Goal: Task Accomplishment & Management: Use online tool/utility

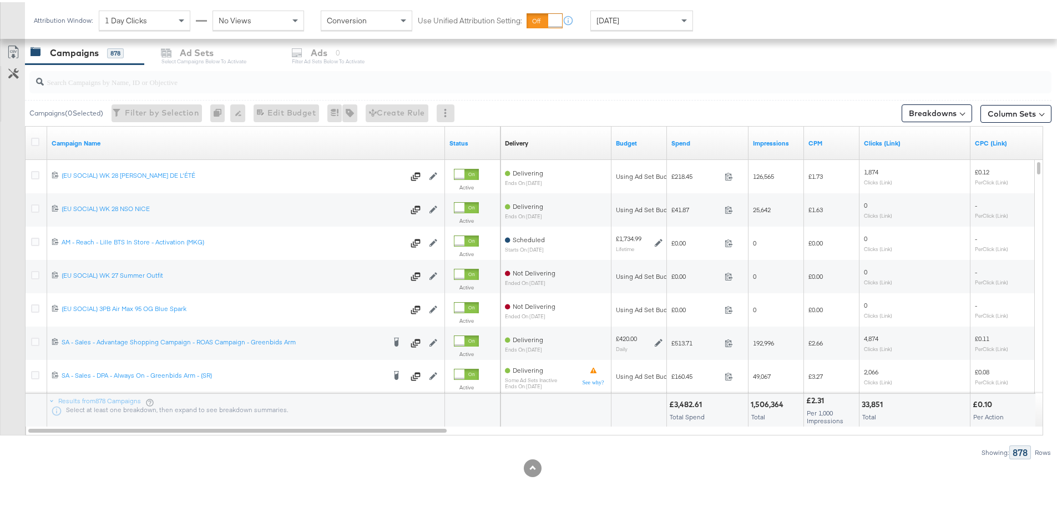
scroll to position [359, 0]
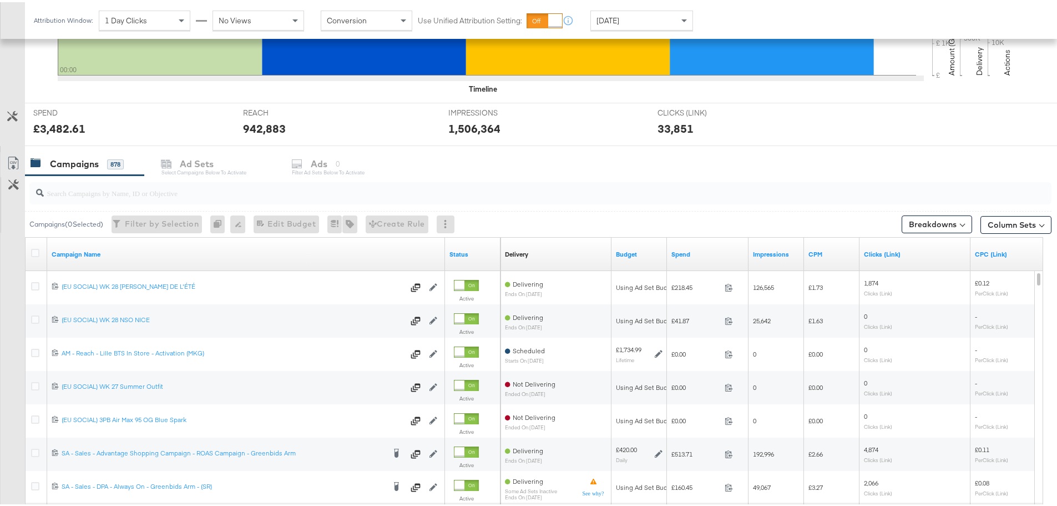
click at [148, 195] on input "search" at bounding box center [501, 186] width 914 height 22
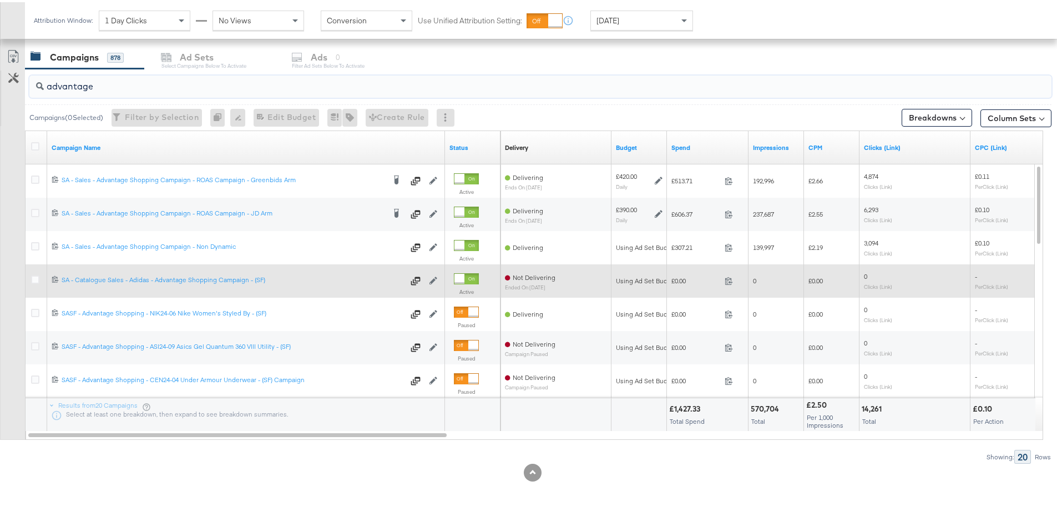
scroll to position [470, 0]
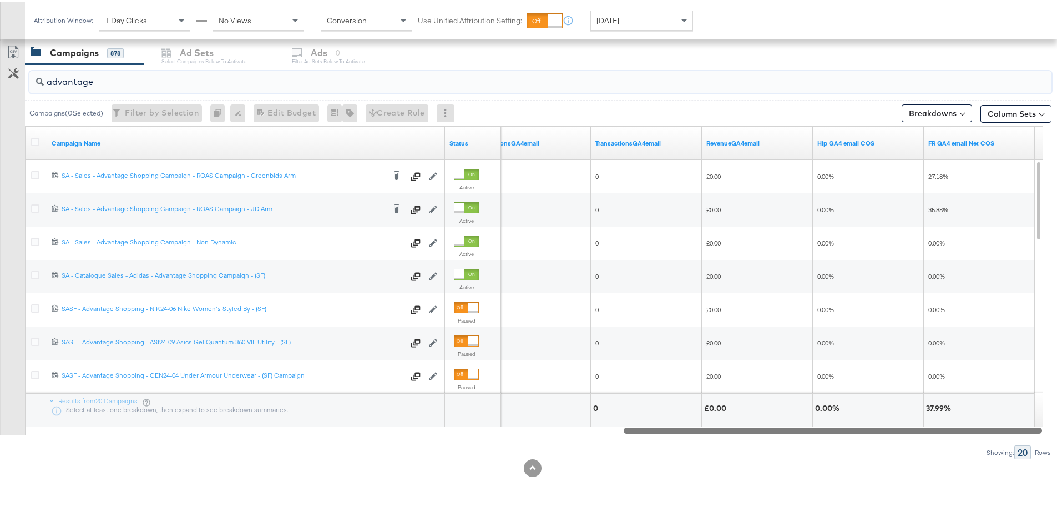
drag, startPoint x: 346, startPoint y: 429, endPoint x: 1042, endPoint y: 448, distance: 696.9
click at [1042, 448] on div "advantage Campaigns ( 0 Selected) Filter by Selection Filter 0 campaigns 0 Rena…" at bounding box center [526, 259] width 1052 height 395
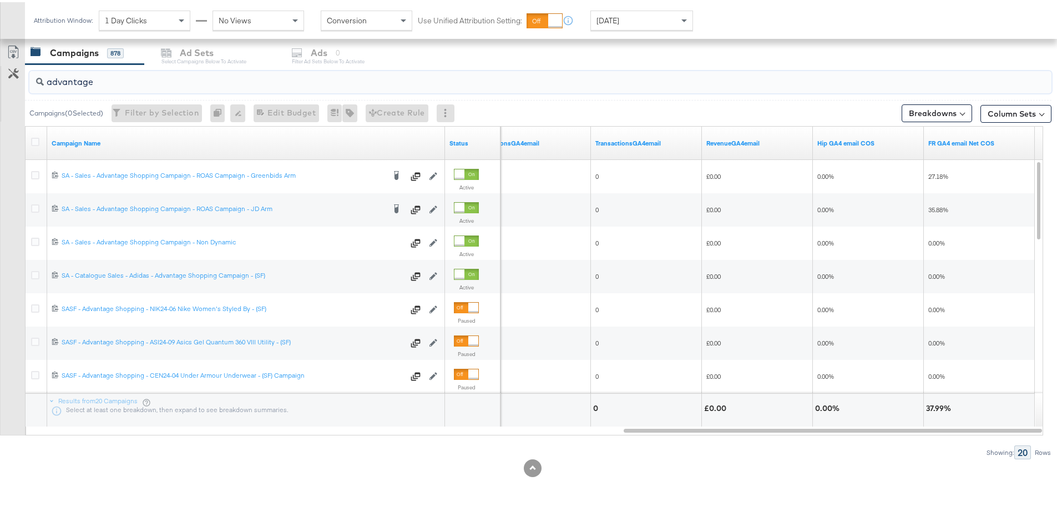
type input "advantage"
click at [606, 20] on span "[DATE]" at bounding box center [608, 18] width 23 height 10
click at [735, 7] on div "Attribution Window: 1 Day Clicks No Views Conversion Use Unified Attribution Se…" at bounding box center [408, 18] width 767 height 37
click at [733, 19] on div "[DATE]" at bounding box center [723, 22] width 18 height 9
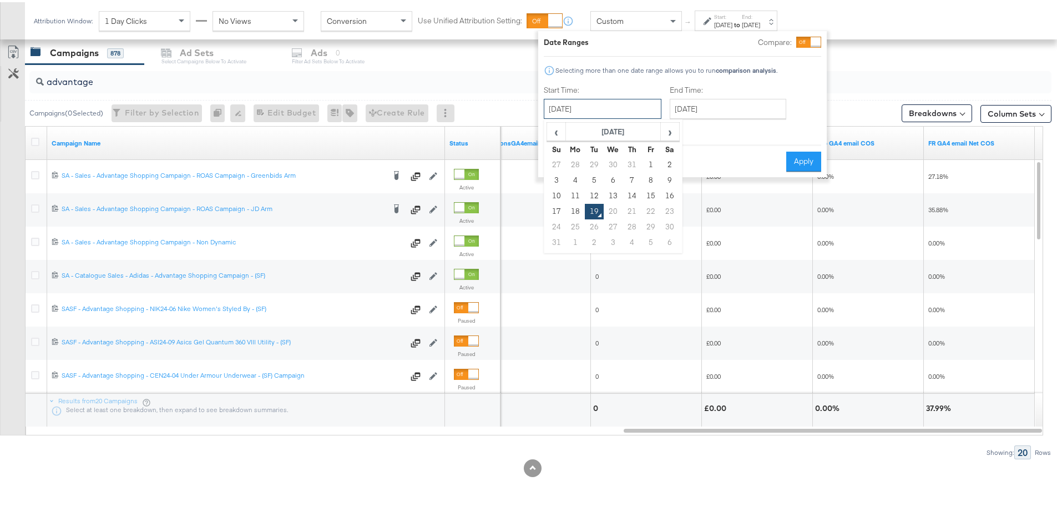
click at [577, 114] on input "[DATE]" at bounding box center [603, 107] width 118 height 20
click at [559, 205] on td "17" at bounding box center [556, 209] width 19 height 16
type input "[DATE]"
click at [733, 109] on input "[DATE]" at bounding box center [728, 107] width 117 height 20
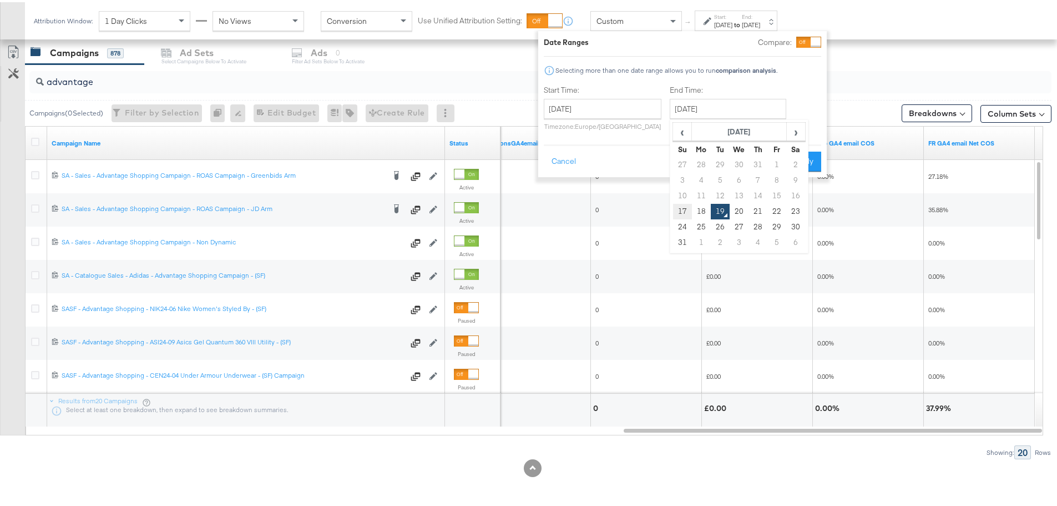
click at [680, 211] on td "17" at bounding box center [682, 209] width 19 height 16
type input "[DATE]"
click at [805, 160] on button "Apply" at bounding box center [804, 159] width 35 height 20
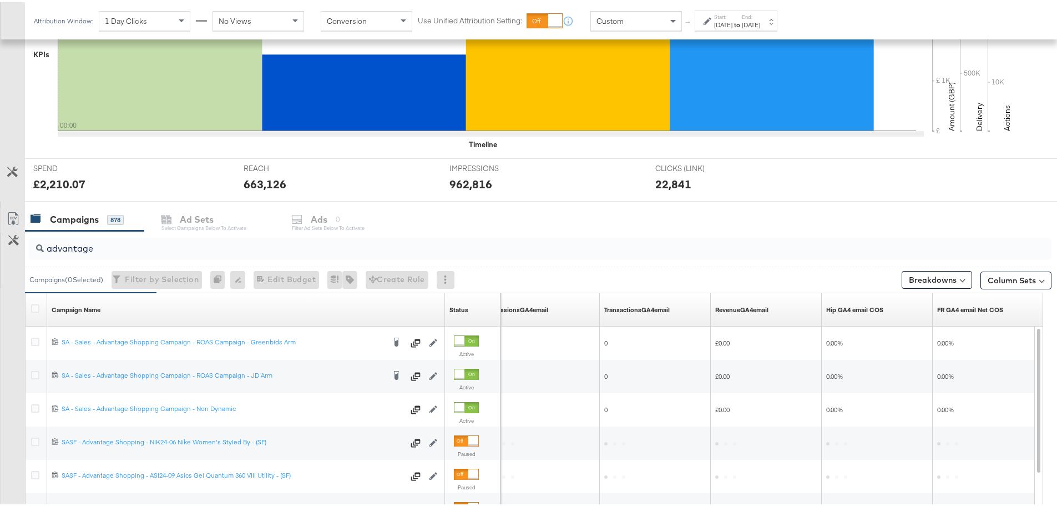
scroll to position [470, 0]
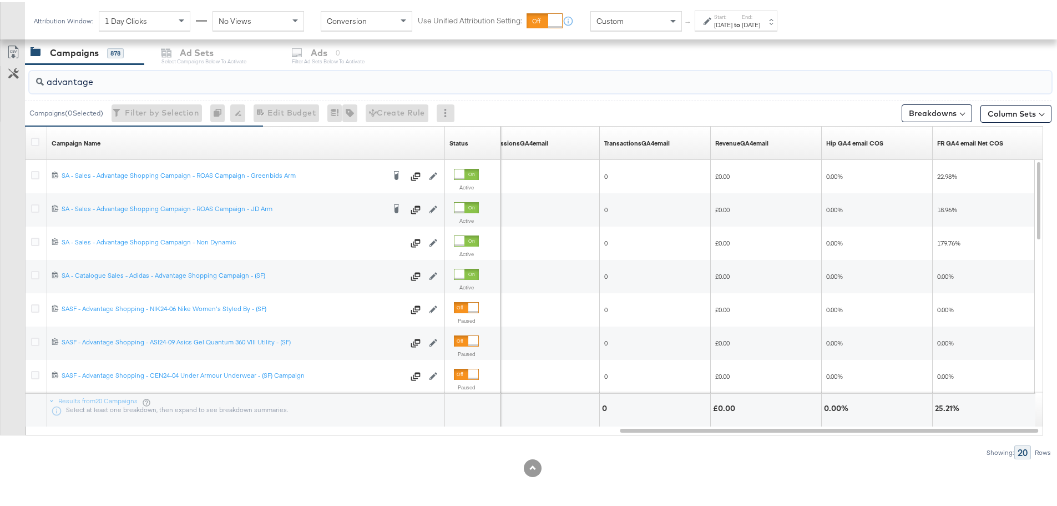
drag, startPoint x: 110, startPoint y: 79, endPoint x: -64, endPoint y: 79, distance: 173.7
type input "("
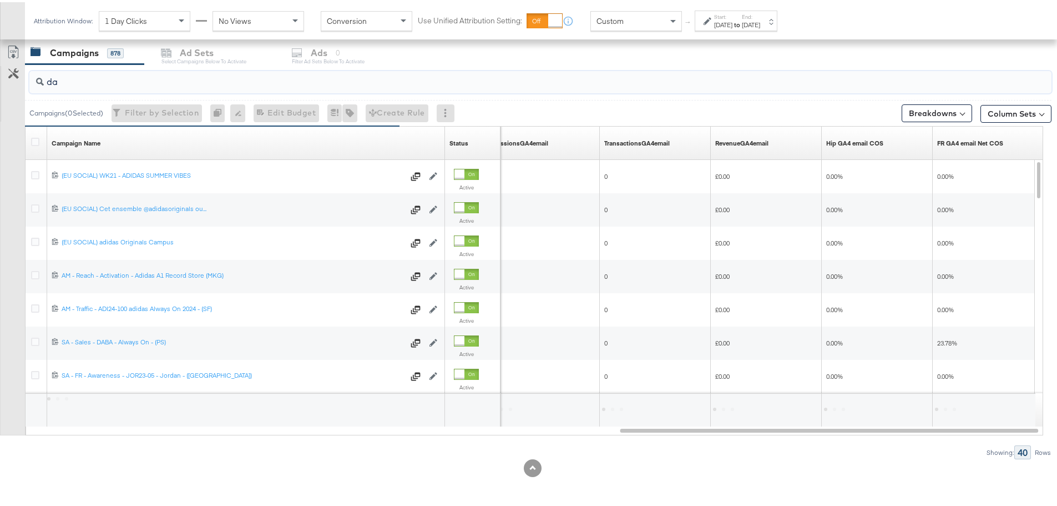
type input "d"
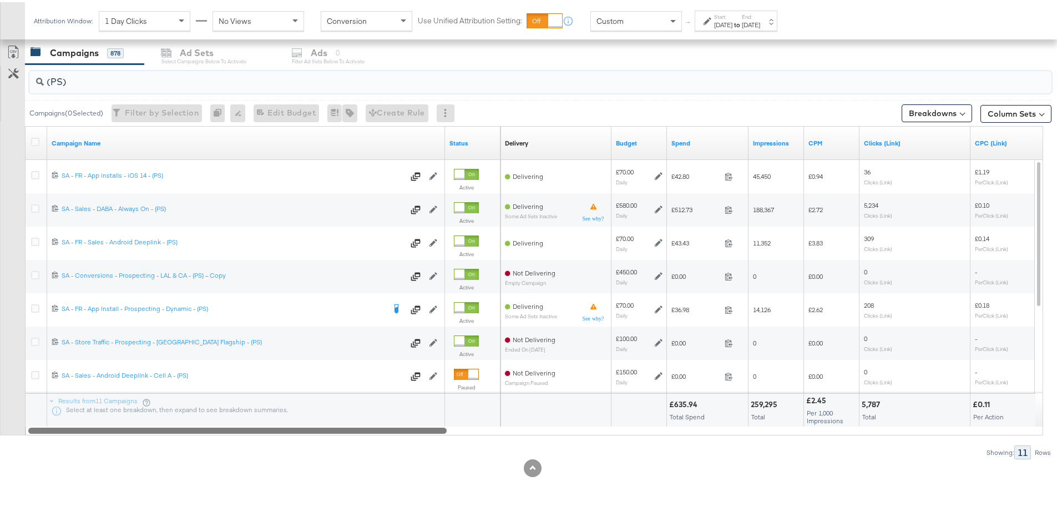
drag, startPoint x: 795, startPoint y: 427, endPoint x: 165, endPoint y: 432, distance: 630.0
click at [165, 432] on div at bounding box center [237, 427] width 419 height 9
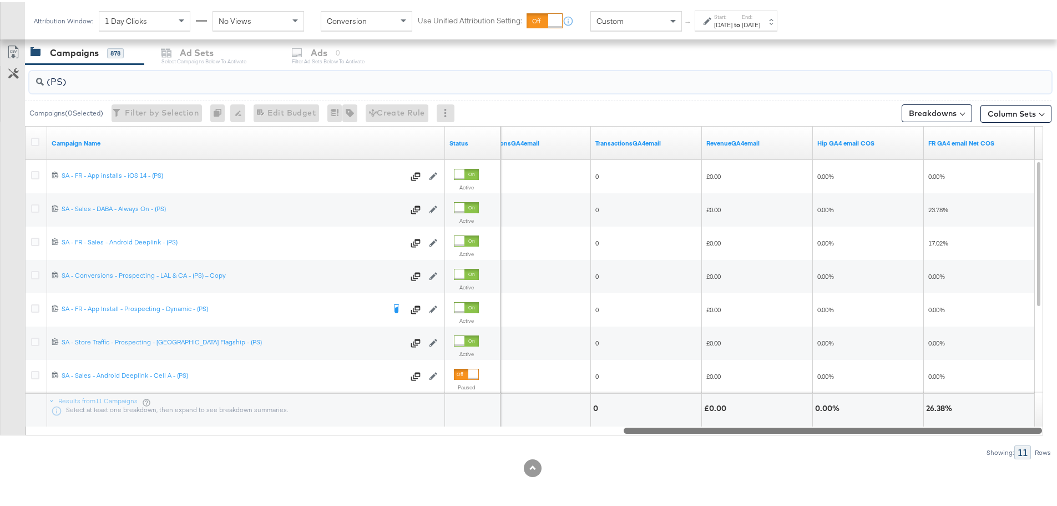
drag, startPoint x: 411, startPoint y: 425, endPoint x: 1065, endPoint y: 453, distance: 655.0
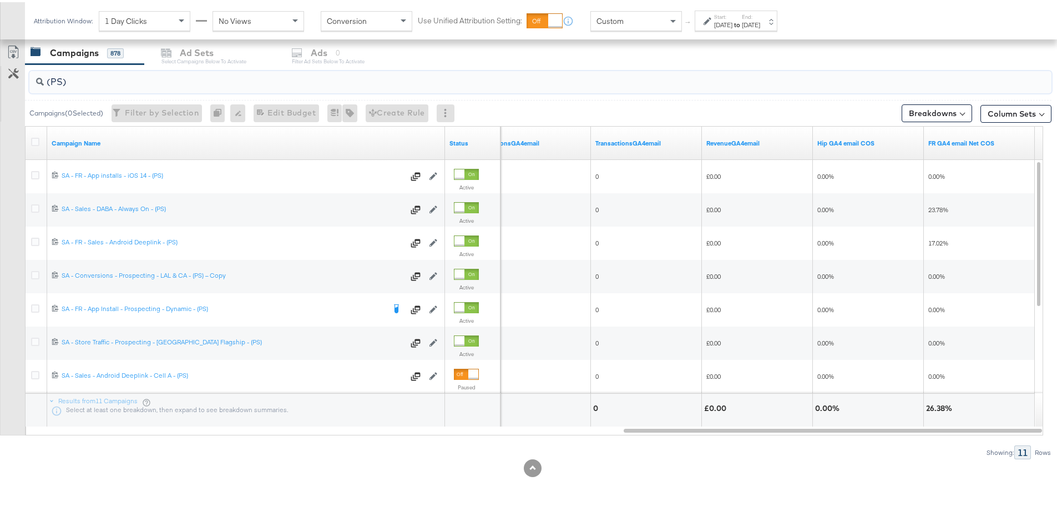
drag, startPoint x: 144, startPoint y: 84, endPoint x: -120, endPoint y: 63, distance: 265.0
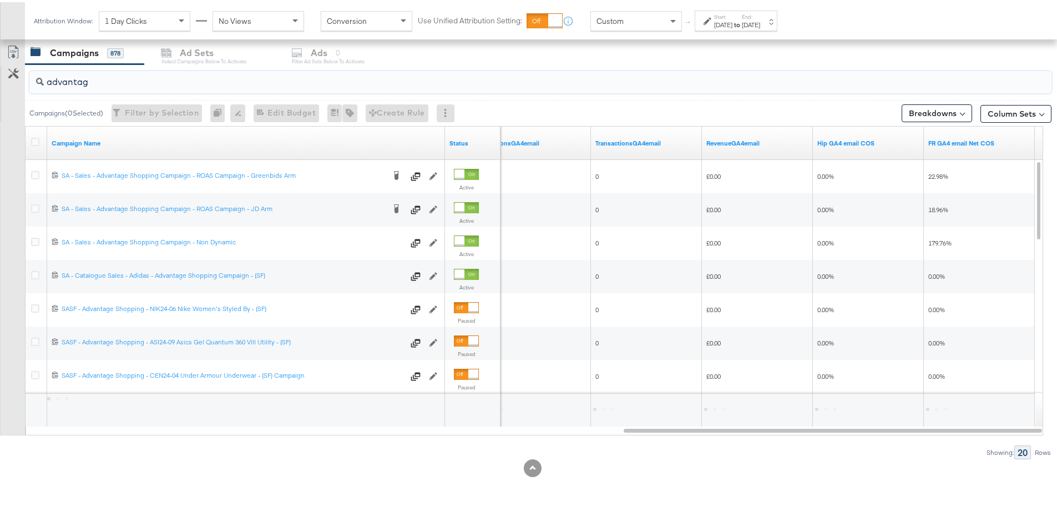
type input "advantage"
drag, startPoint x: 68, startPoint y: 92, endPoint x: 21, endPoint y: 88, distance: 47.3
click at [21, 88] on div "advantage Campaigns ( 0 Selected) Filter by Selection Filter 0 campaigns 0 Rena…" at bounding box center [526, 259] width 1052 height 395
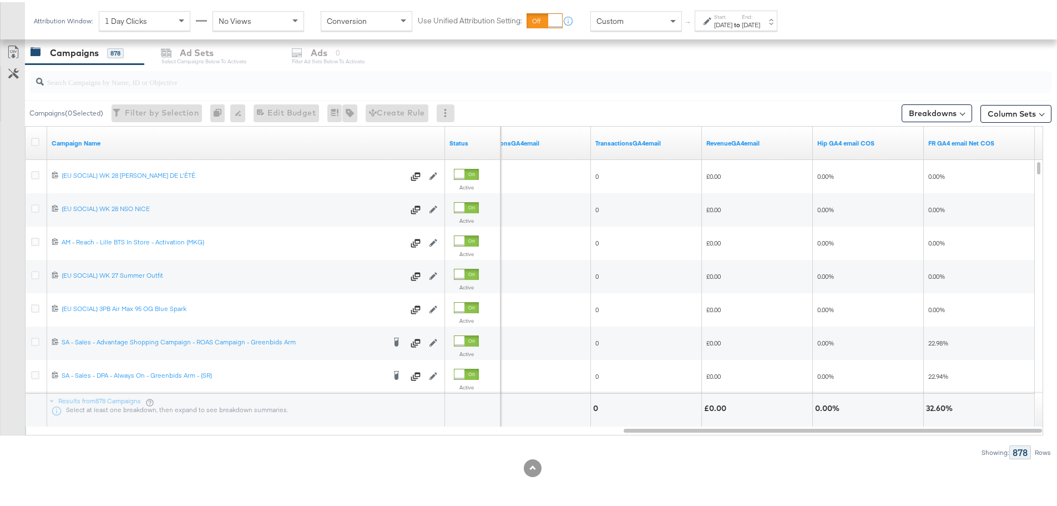
click at [121, 445] on div "Showing: 878 Rows" at bounding box center [526, 450] width 1052 height 14
click at [147, 84] on input "search" at bounding box center [501, 75] width 914 height 22
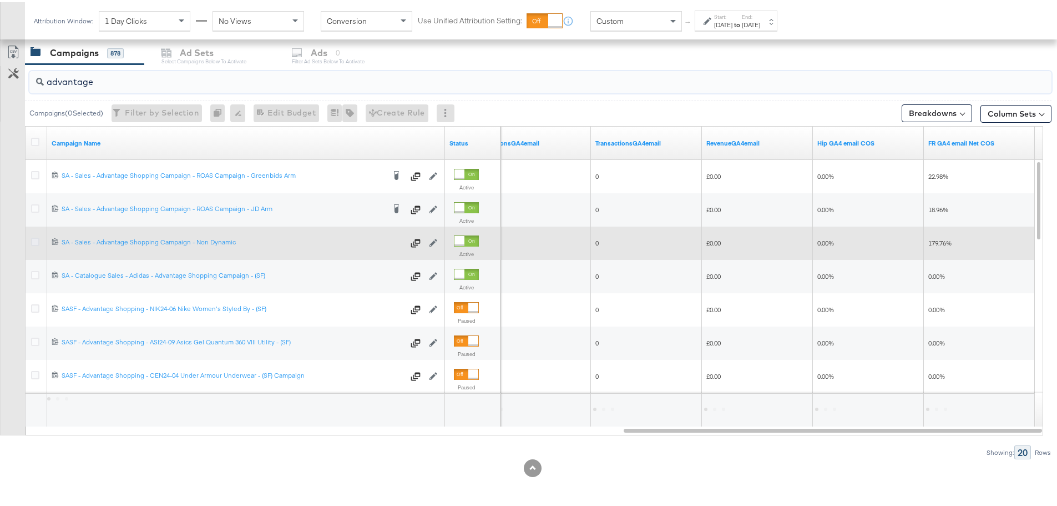
type input "advantage"
click at [33, 238] on icon at bounding box center [35, 239] width 8 height 8
click at [0, 0] on input "checkbox" at bounding box center [0, 0] width 0 height 0
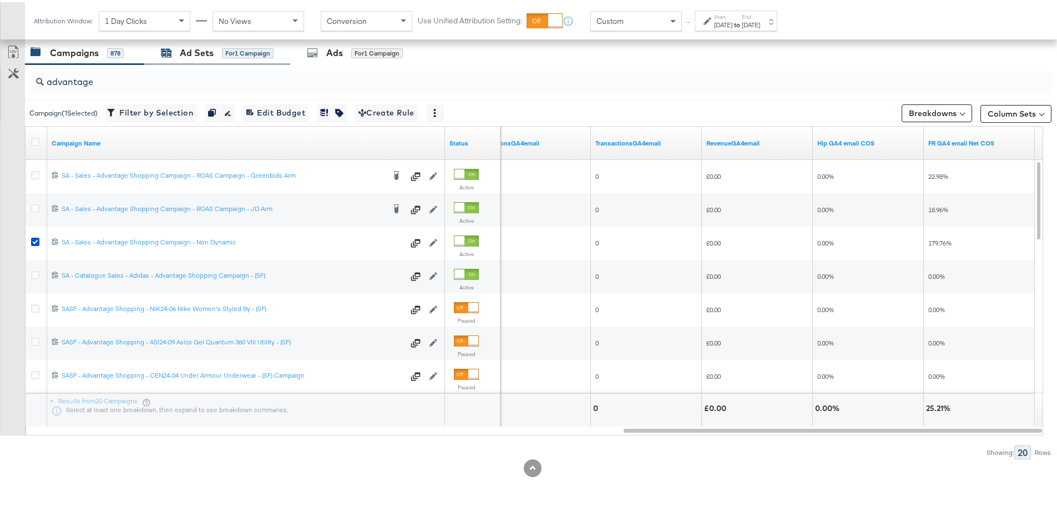
click at [183, 49] on div "Ad Sets" at bounding box center [197, 50] width 34 height 13
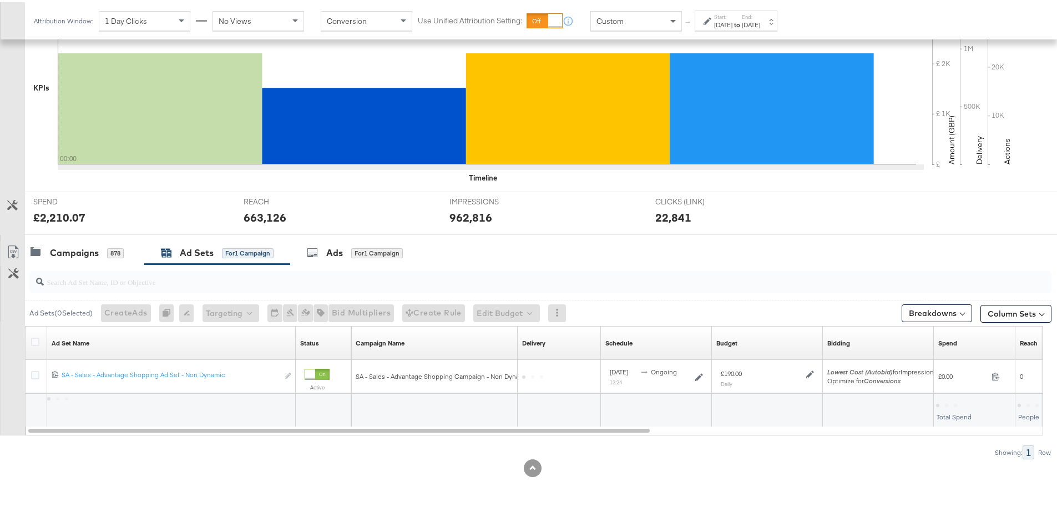
scroll to position [270, 0]
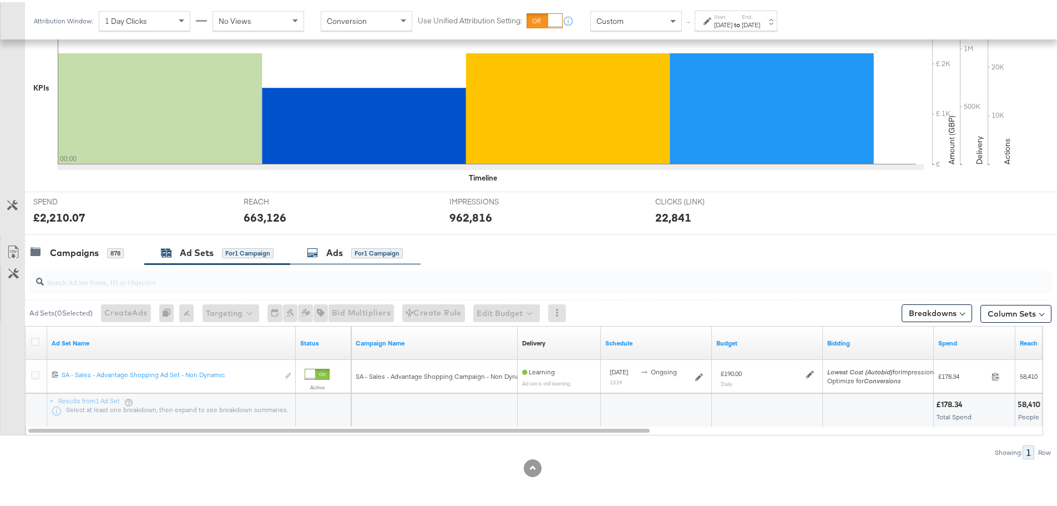
click at [326, 255] on div "Ads for 1 Campaign" at bounding box center [355, 250] width 96 height 13
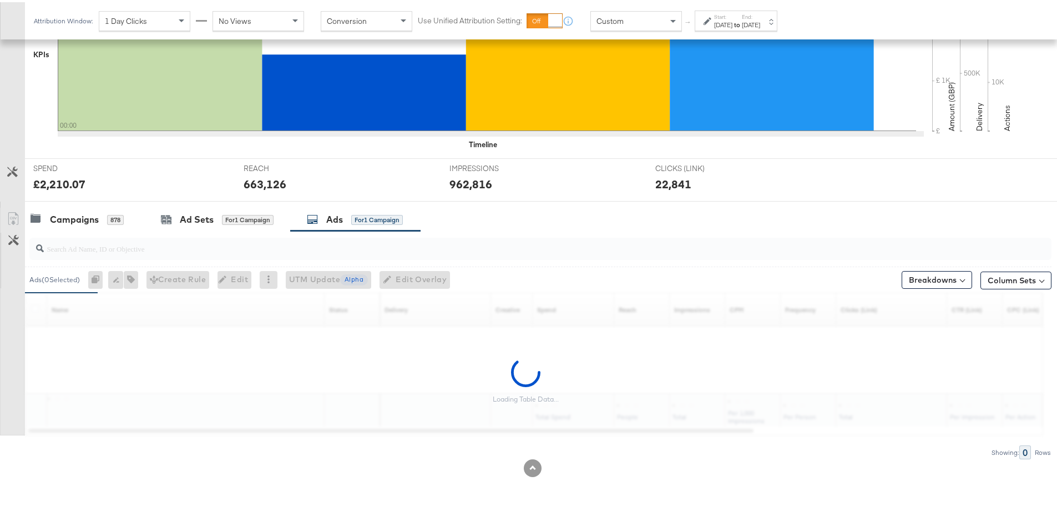
scroll to position [470, 0]
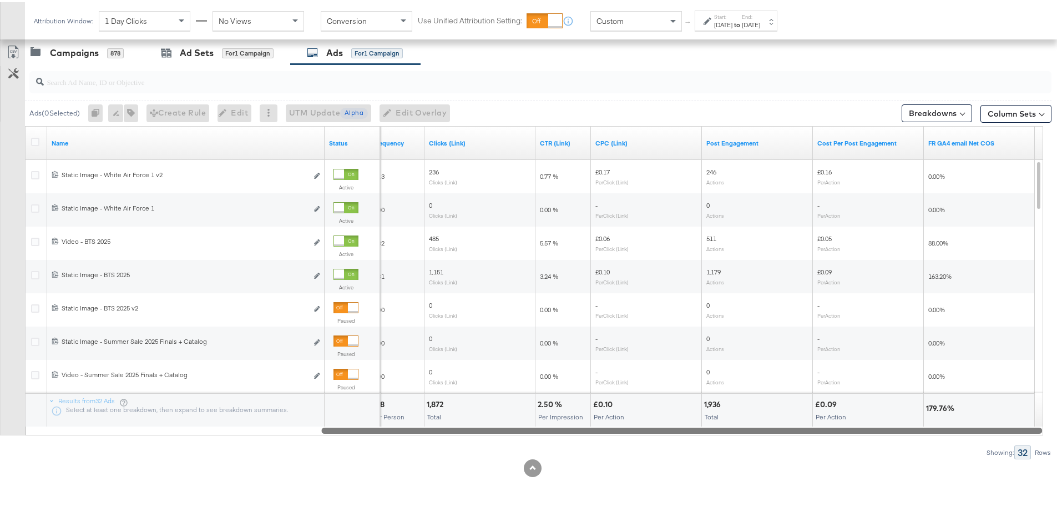
drag, startPoint x: 349, startPoint y: 429, endPoint x: 798, endPoint y: 437, distance: 449.7
click at [798, 437] on div "Ads ( 0 Selected) 0 Rename 0 ads Tags for 0 campaigns Create Rule Edit 0 ads Ed…" at bounding box center [526, 259] width 1052 height 395
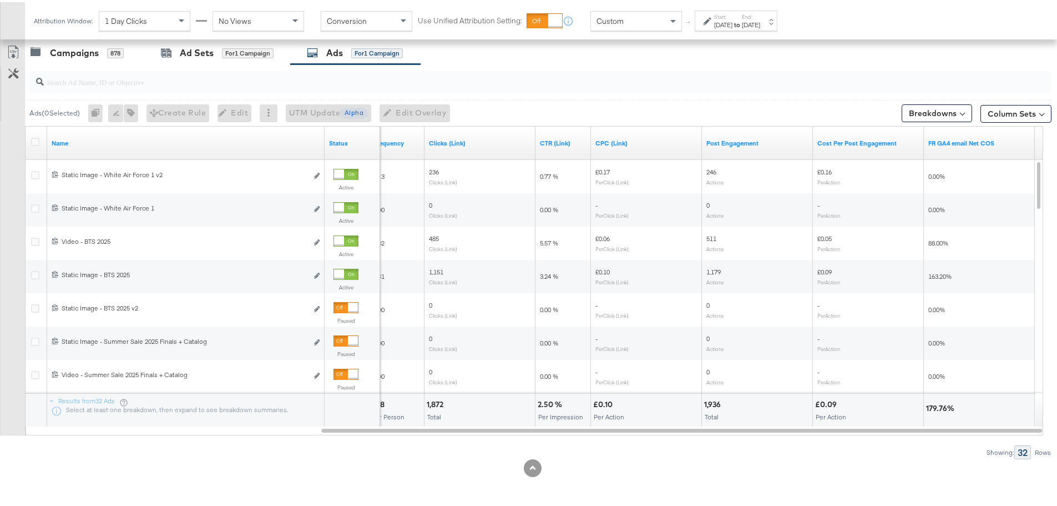
click at [729, 17] on label "Start:" at bounding box center [723, 14] width 18 height 7
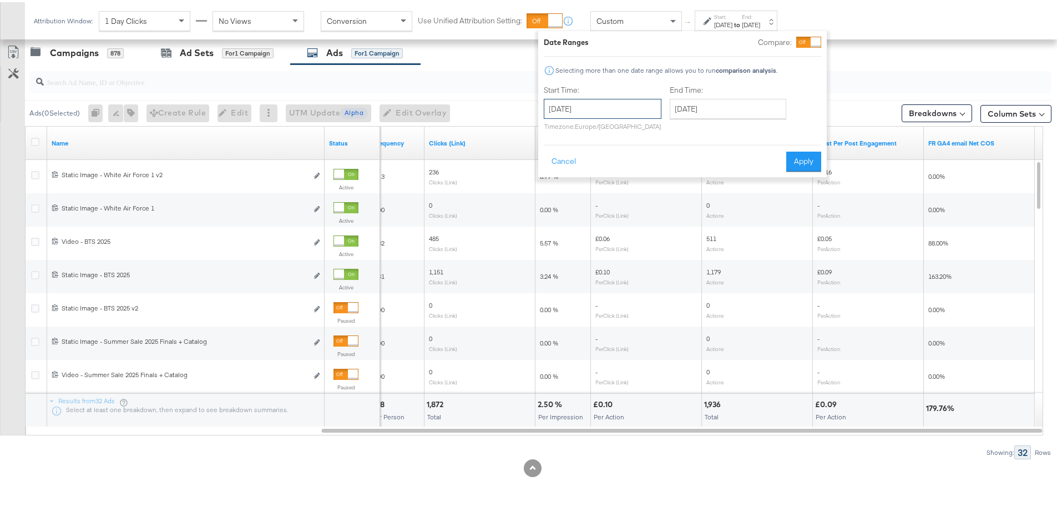
click at [603, 107] on input "[DATE]" at bounding box center [603, 107] width 118 height 20
click at [657, 189] on td "15" at bounding box center [651, 194] width 19 height 16
type input "[DATE]"
click at [718, 107] on input "[DATE]" at bounding box center [728, 107] width 117 height 20
click at [773, 189] on td "15" at bounding box center [777, 194] width 19 height 16
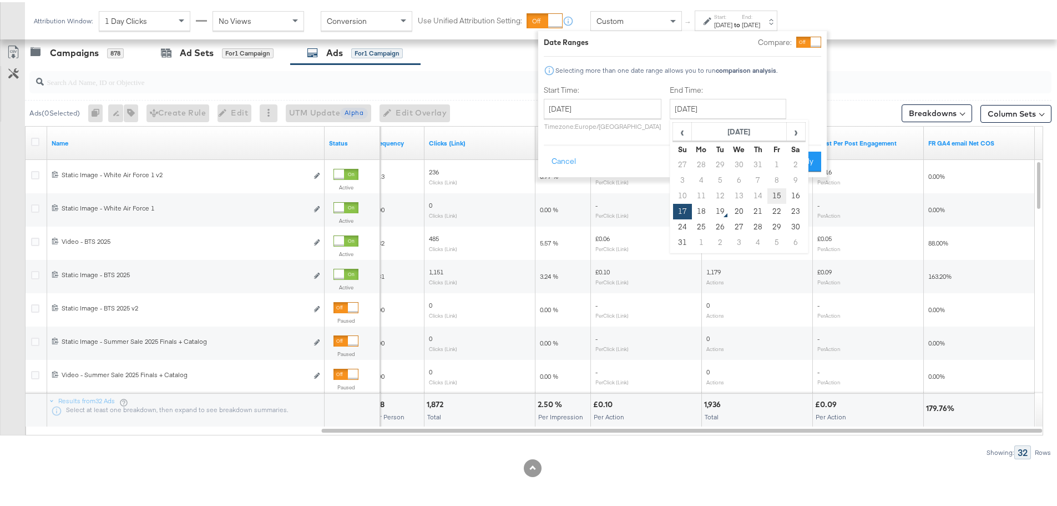
type input "[DATE]"
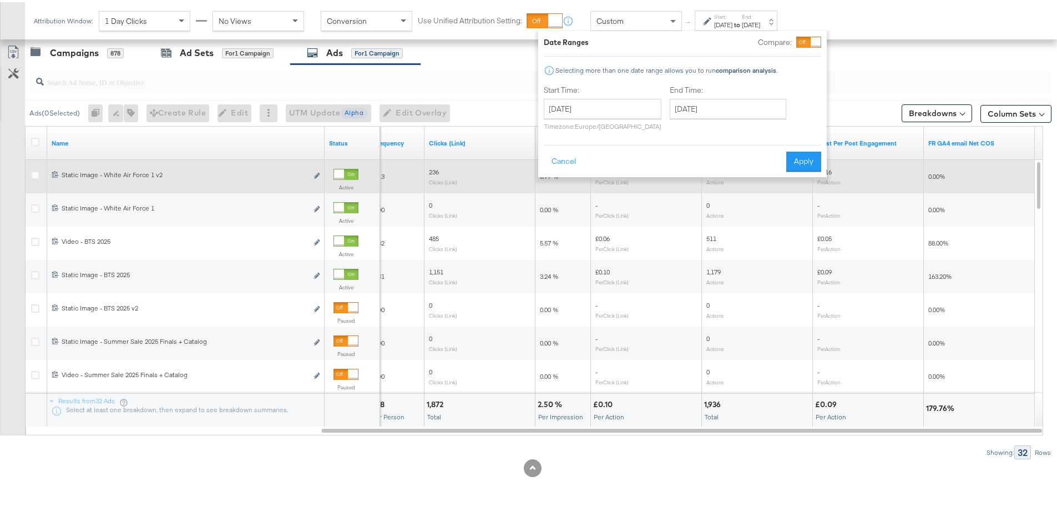
click at [798, 162] on button "Apply" at bounding box center [804, 159] width 35 height 20
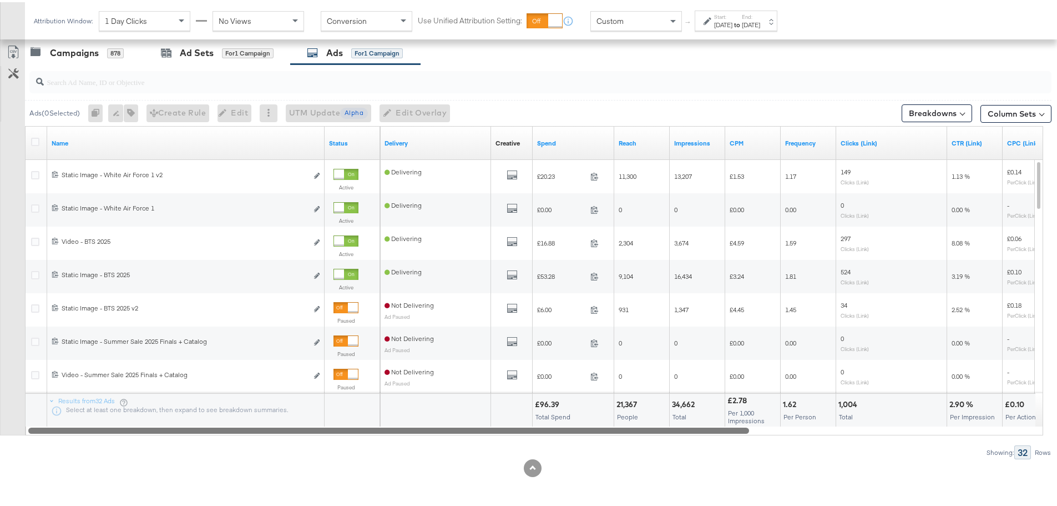
drag, startPoint x: 529, startPoint y: 429, endPoint x: 110, endPoint y: 458, distance: 420.1
click at [110, 458] on div "KPIs Performance & KPIs Customize KPIs ✔ Clicks (Link) ✔ Reach ✔ Impressions ✔ …" at bounding box center [533, 127] width 1066 height 756
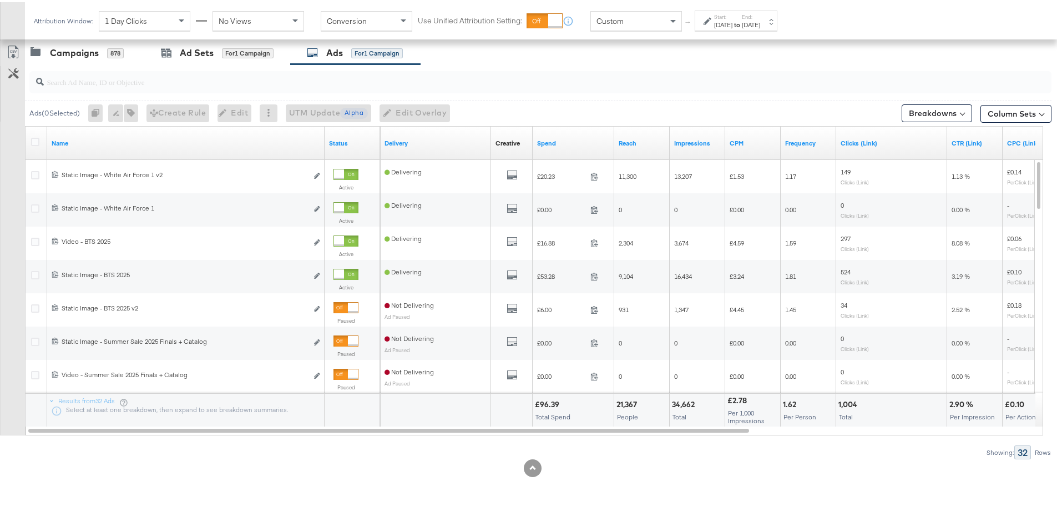
click at [607, 19] on span "Custom" at bounding box center [610, 19] width 27 height 10
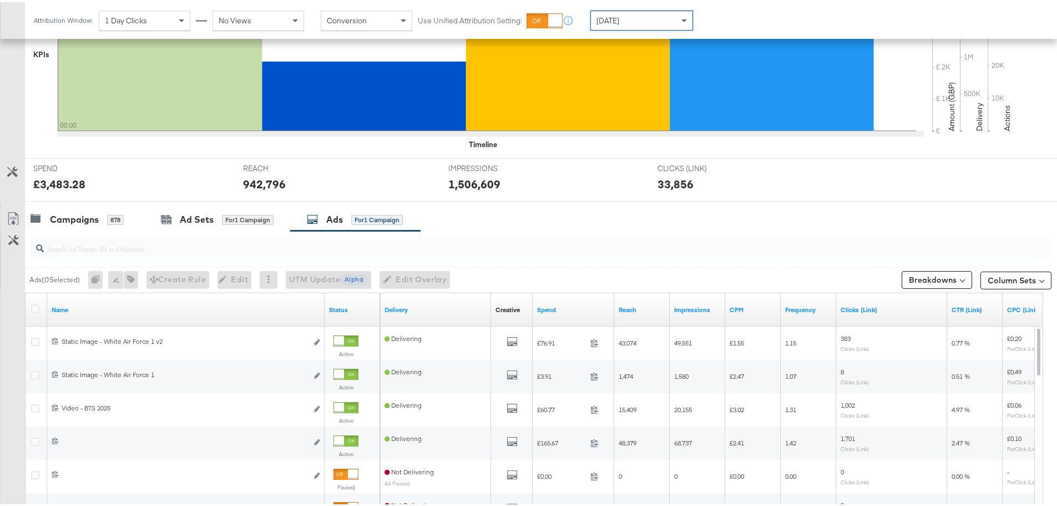
scroll to position [470, 0]
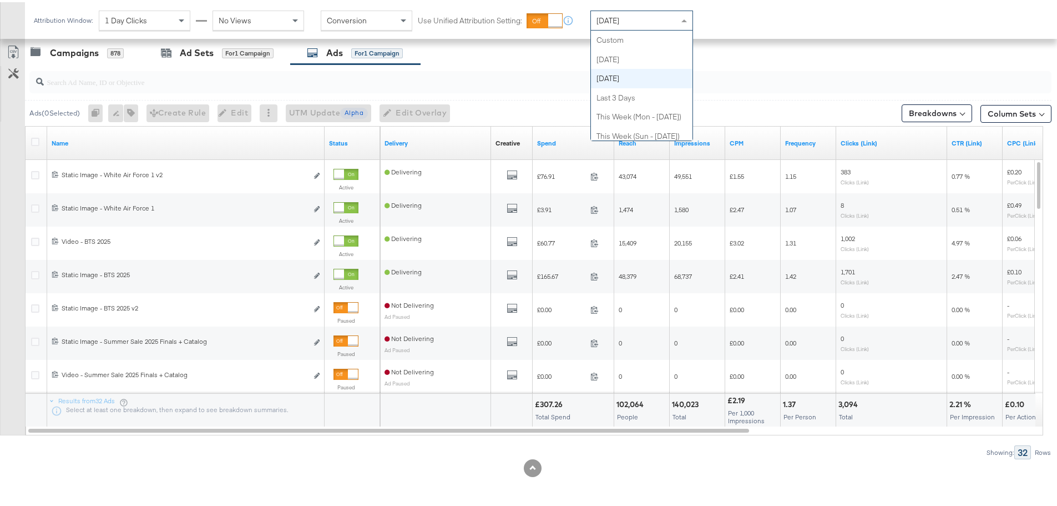
click at [644, 24] on div "[DATE]" at bounding box center [642, 18] width 102 height 19
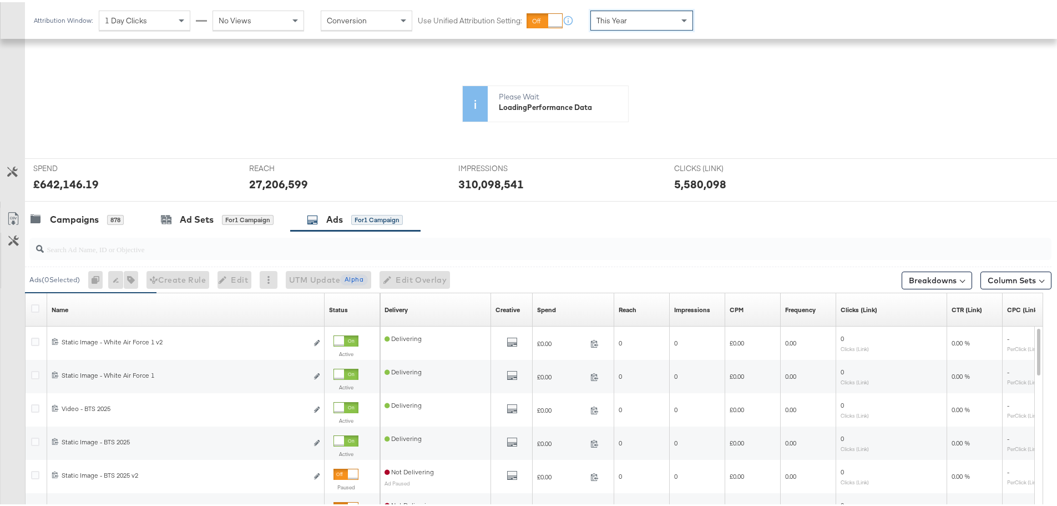
scroll to position [375, 0]
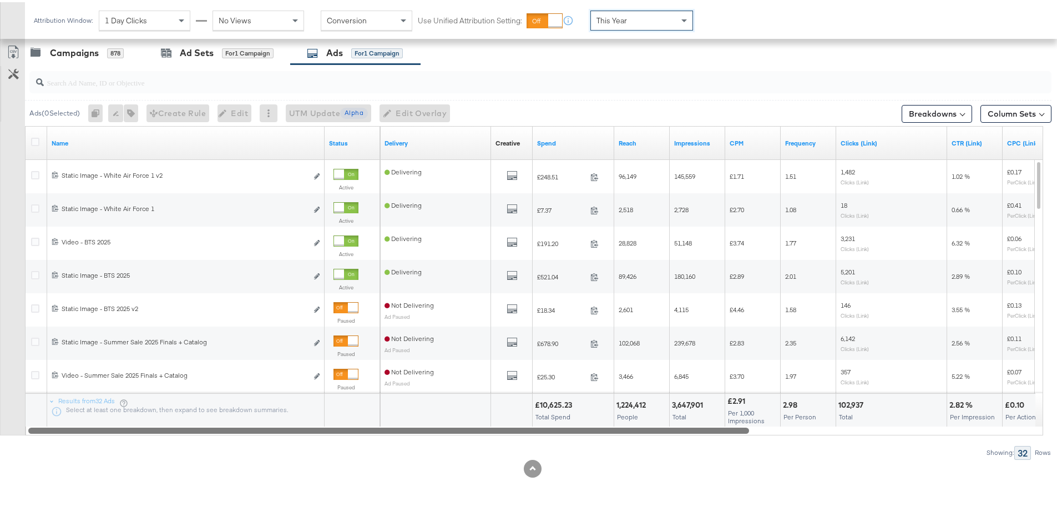
drag, startPoint x: 644, startPoint y: 430, endPoint x: 478, endPoint y: 457, distance: 167.6
click at [479, 457] on div "KPIs Performance & KPIs Customize KPIs ✔ Clicks (Link) ✔ Reach ✔ Impressions ✔ …" at bounding box center [533, 175] width 1066 height 662
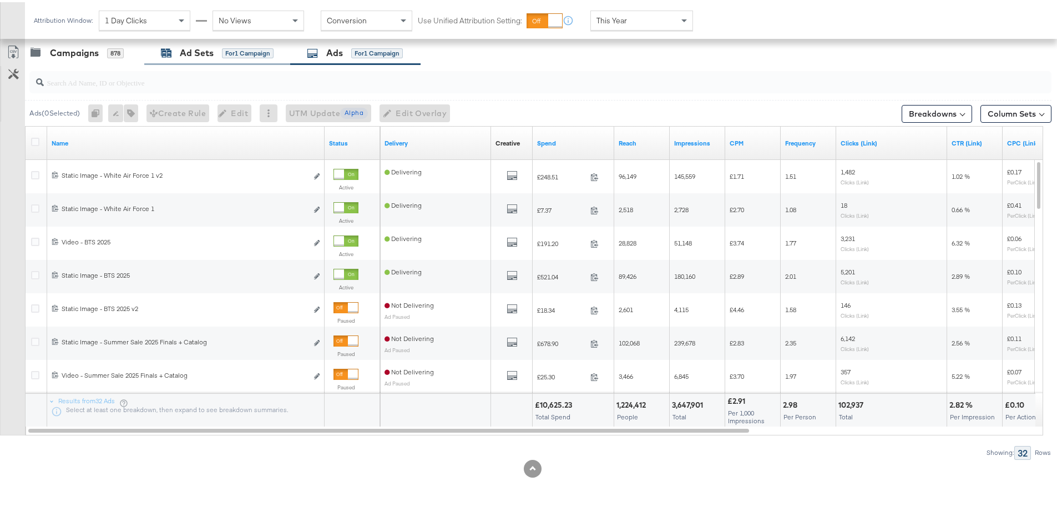
click at [203, 47] on div "Ad Sets" at bounding box center [197, 50] width 34 height 13
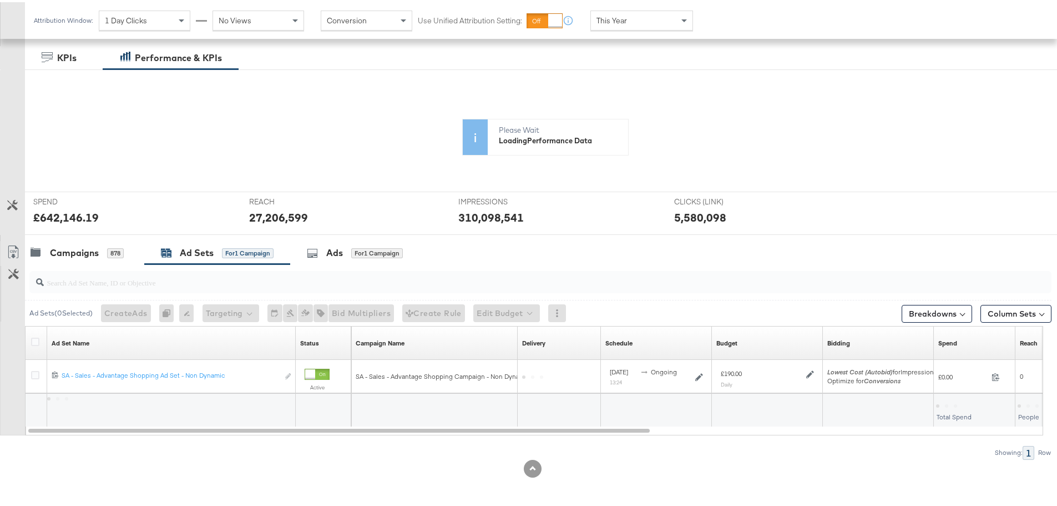
click at [75, 265] on input "search" at bounding box center [501, 276] width 914 height 22
click at [80, 251] on div "Campaigns" at bounding box center [74, 250] width 49 height 13
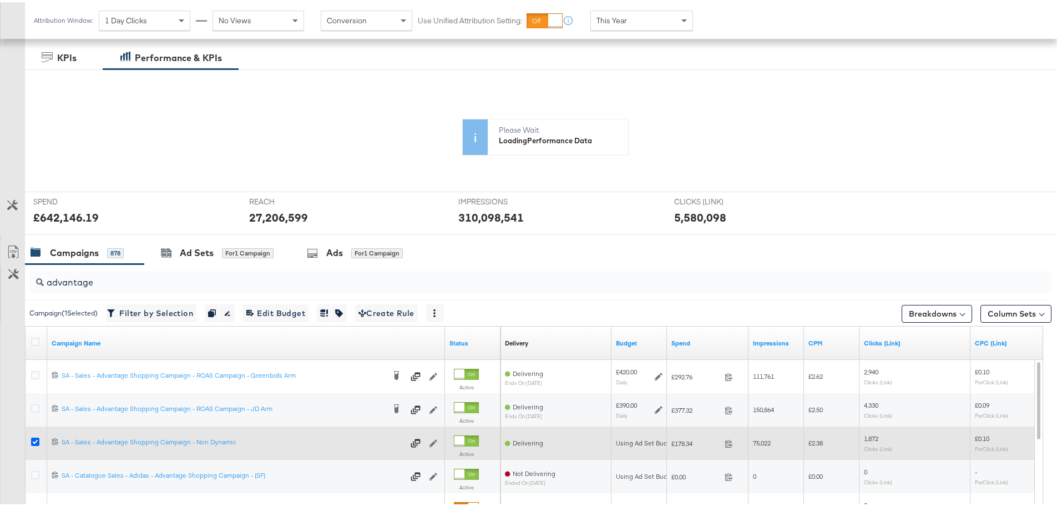
click at [36, 436] on icon at bounding box center [35, 439] width 8 height 8
click at [0, 0] on input "checkbox" at bounding box center [0, 0] width 0 height 0
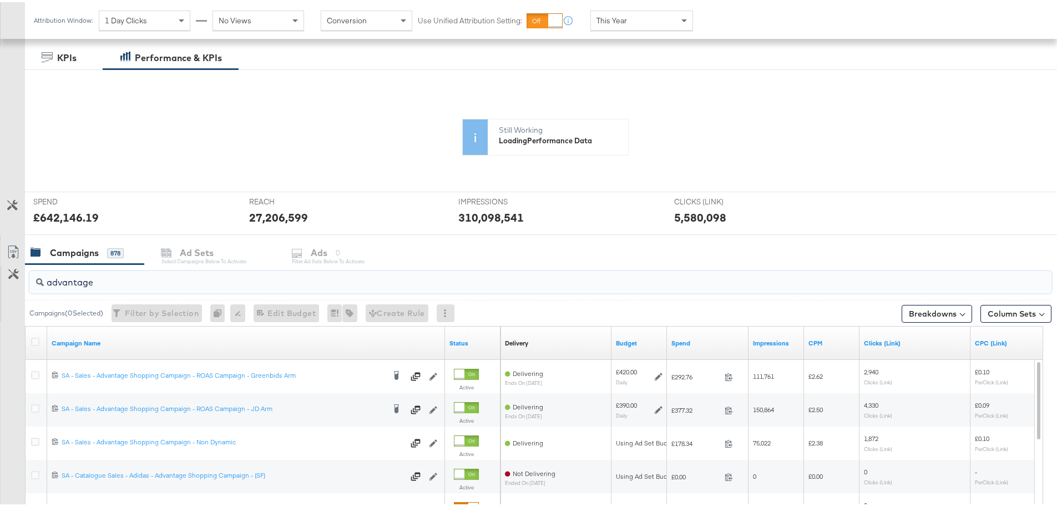
drag, startPoint x: 120, startPoint y: 280, endPoint x: -47, endPoint y: 260, distance: 168.2
click at [0, 260] on html "Ads Products Optimize Creative Reporting Feed Suite JD Sports (FR) JD Sports IY…" at bounding box center [533, 78] width 1066 height 506
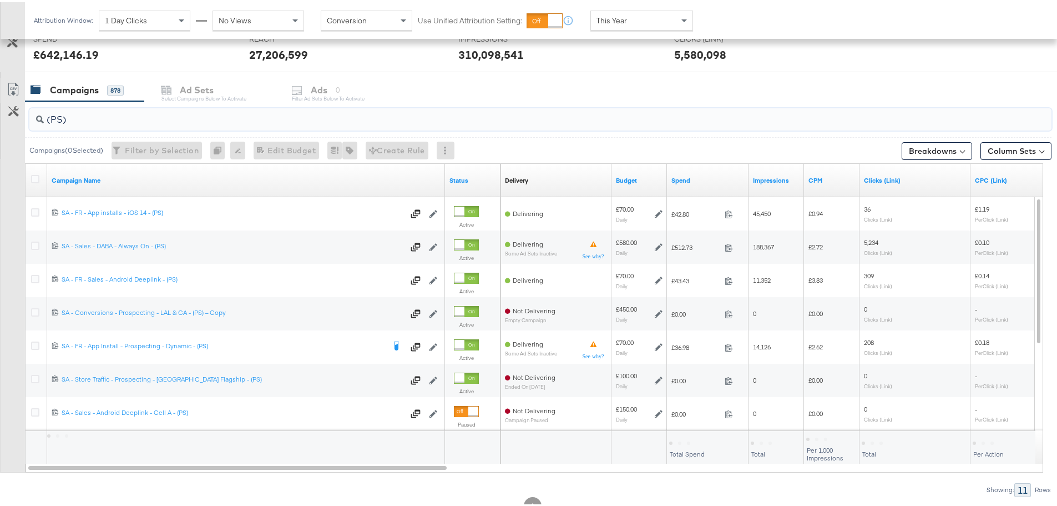
scroll to position [341, 0]
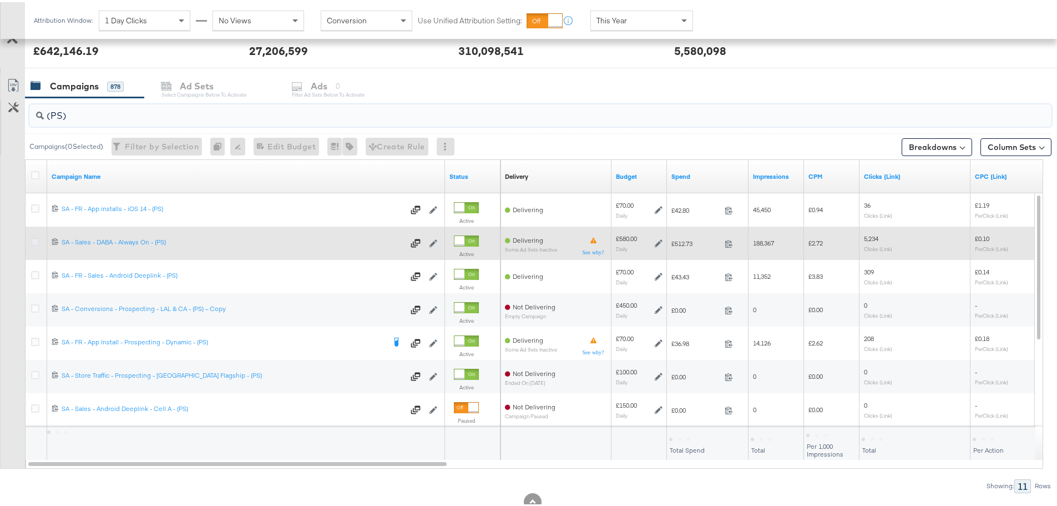
type input "(PS)"
click at [34, 240] on icon at bounding box center [35, 239] width 8 height 8
click at [0, 0] on input "checkbox" at bounding box center [0, 0] width 0 height 0
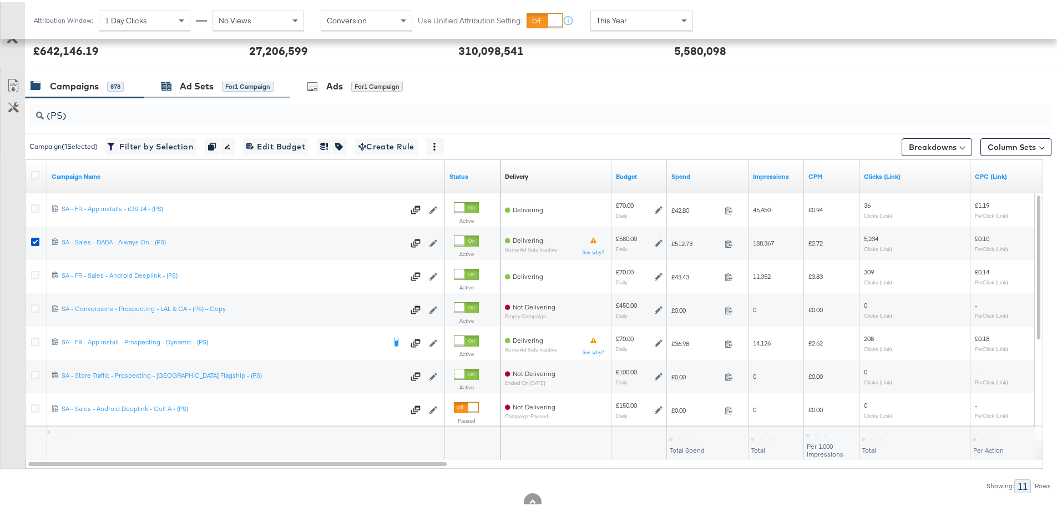
click at [187, 78] on div "Ad Sets" at bounding box center [197, 84] width 34 height 13
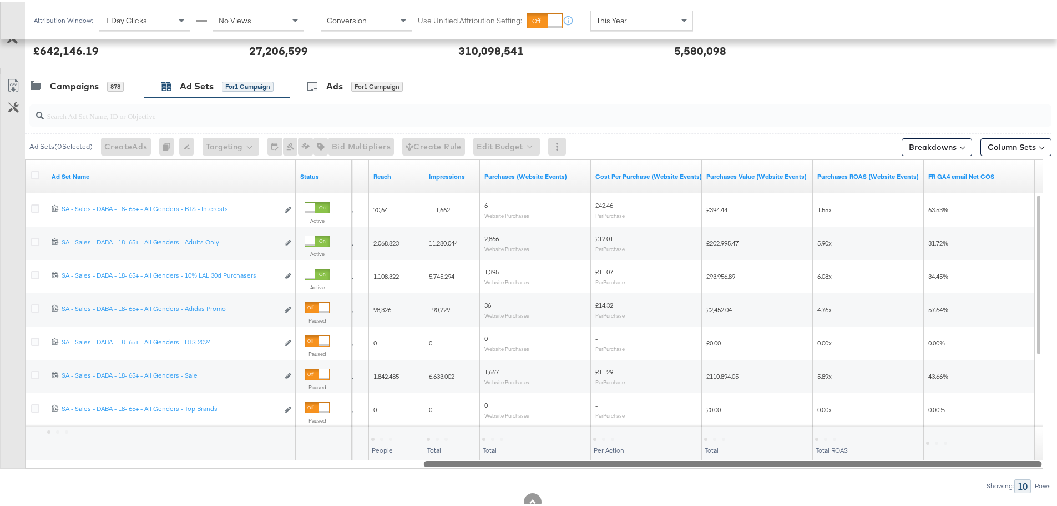
drag, startPoint x: 378, startPoint y: 461, endPoint x: 1017, endPoint y: 466, distance: 638.9
click at [1017, 466] on div at bounding box center [733, 460] width 618 height 9
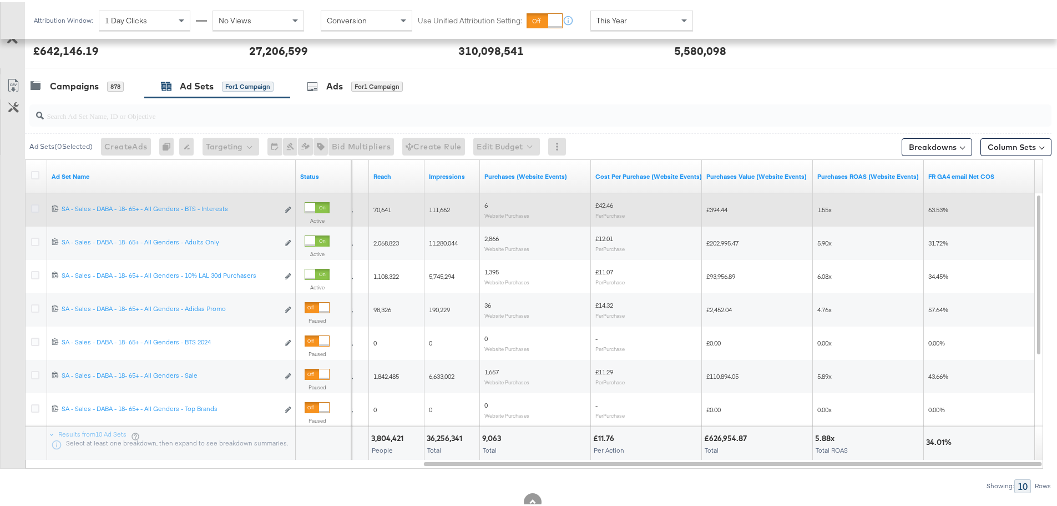
click at [37, 208] on icon at bounding box center [35, 206] width 8 height 8
click at [0, 0] on input "checkbox" at bounding box center [0, 0] width 0 height 0
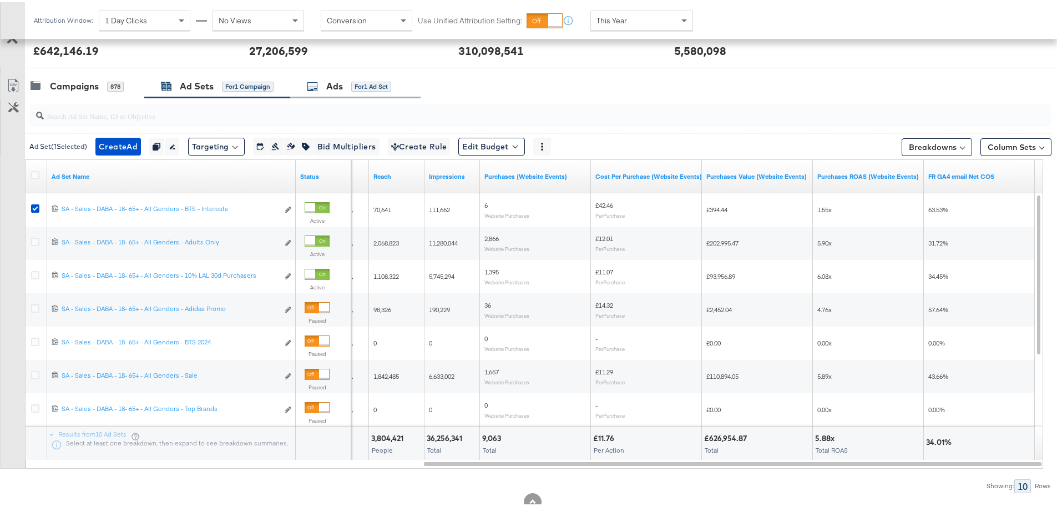
click at [337, 81] on div "Ads" at bounding box center [334, 84] width 17 height 13
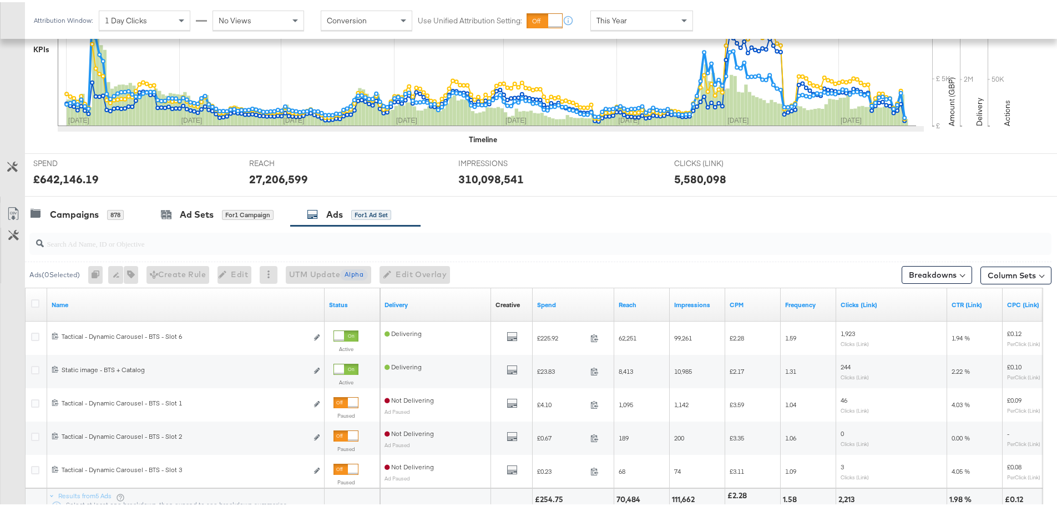
scroll to position [403, 0]
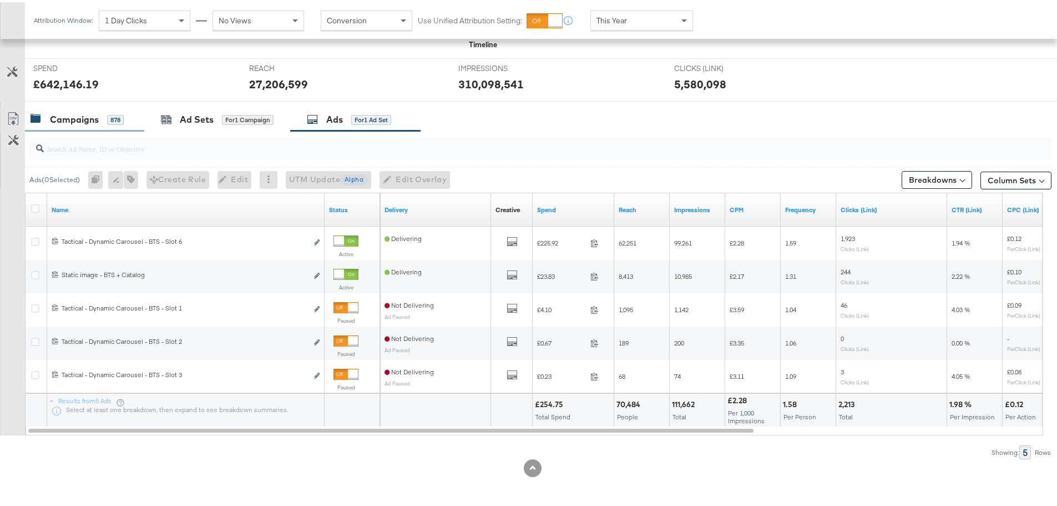
click at [84, 118] on div "Campaigns" at bounding box center [74, 117] width 49 height 13
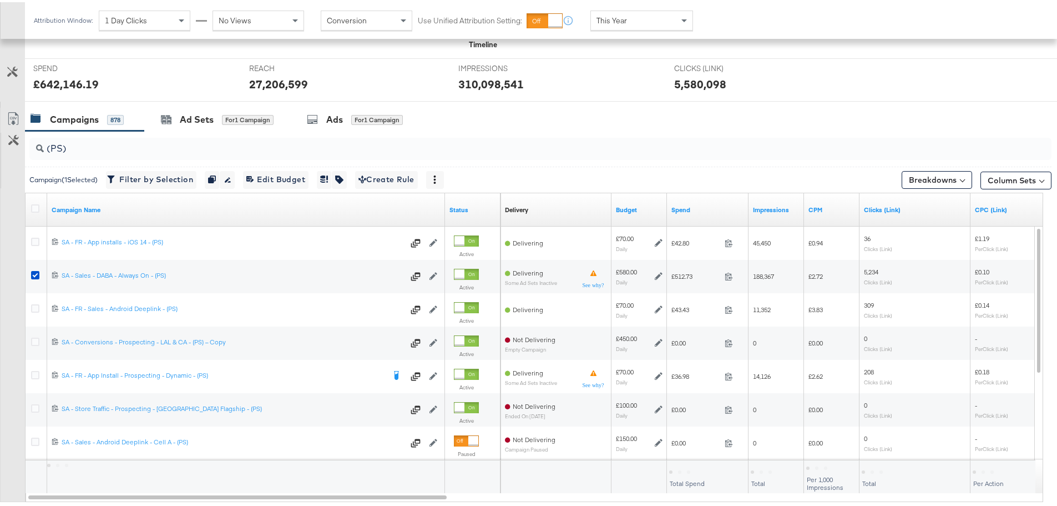
scroll to position [436, 0]
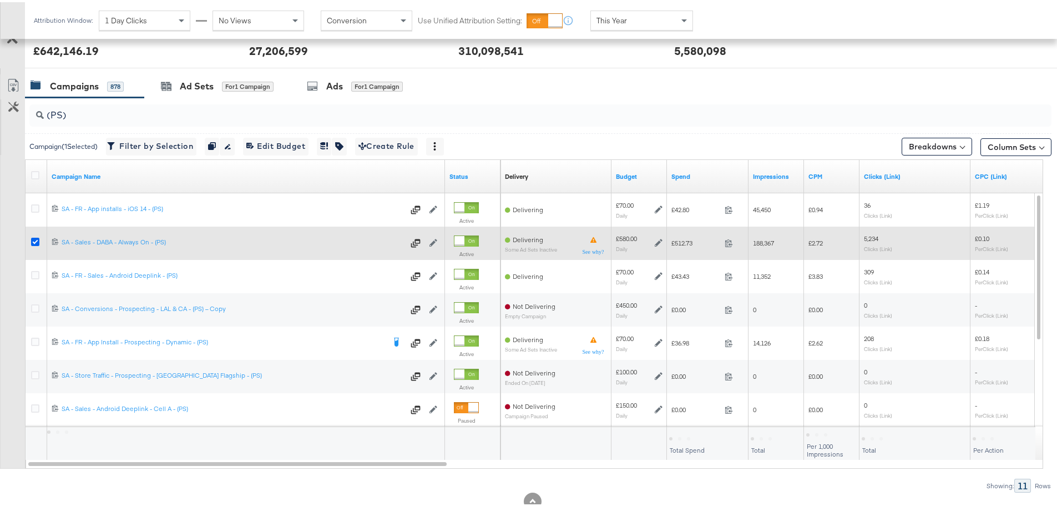
click at [36, 235] on div at bounding box center [37, 241] width 21 height 20
click at [36, 240] on icon at bounding box center [35, 239] width 8 height 8
click at [0, 0] on input "checkbox" at bounding box center [0, 0] width 0 height 0
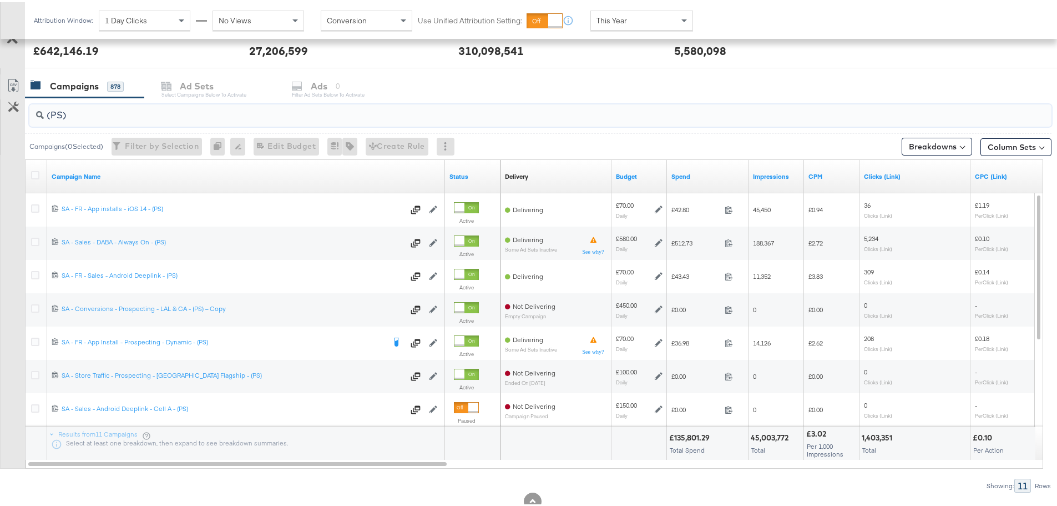
drag, startPoint x: 74, startPoint y: 117, endPoint x: -49, endPoint y: 101, distance: 124.3
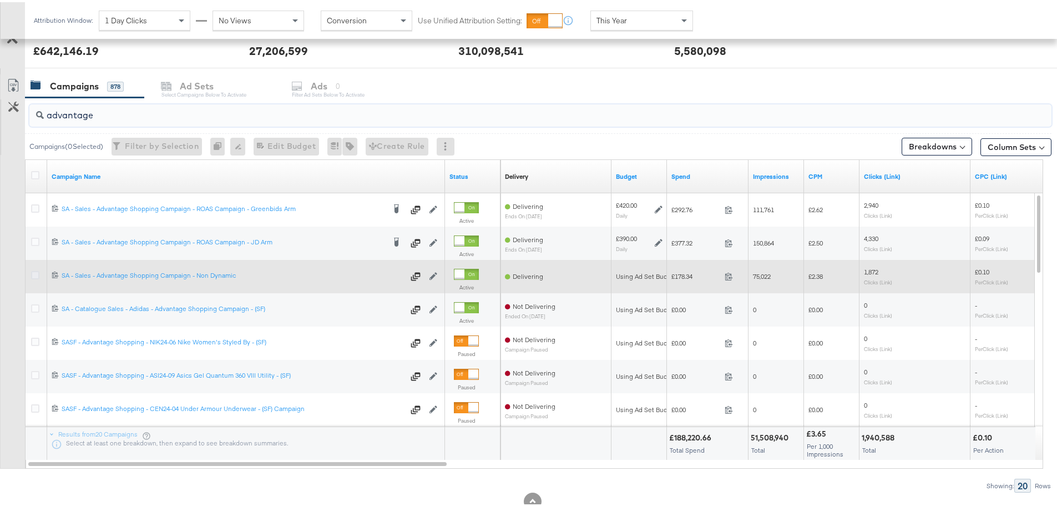
type input "advantage"
click at [37, 273] on icon at bounding box center [35, 273] width 8 height 8
click at [0, 0] on input "checkbox" at bounding box center [0, 0] width 0 height 0
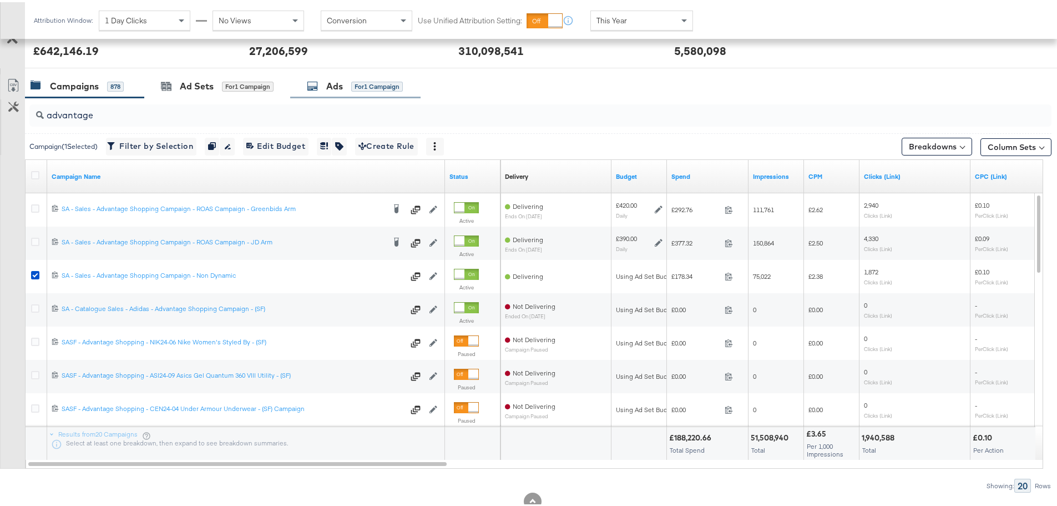
click at [339, 80] on div "Ads" at bounding box center [334, 84] width 17 height 13
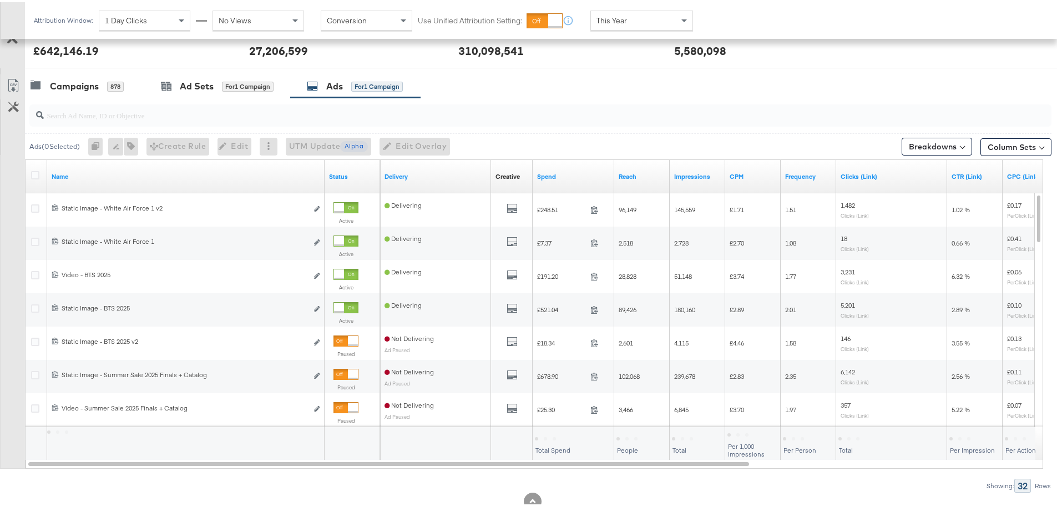
scroll to position [470, 0]
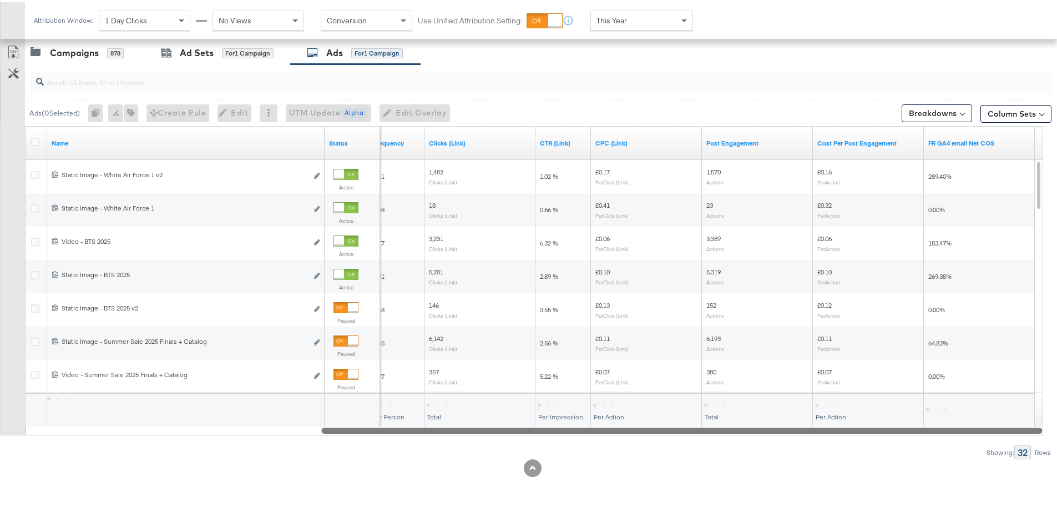
drag, startPoint x: 246, startPoint y: 430, endPoint x: 783, endPoint y: 433, distance: 536.2
click at [783, 433] on div "Ads ( 0 Selected) 0 Rename 0 ads Tags for 0 campaigns Create Rule Edit 0 ads Ed…" at bounding box center [526, 259] width 1052 height 395
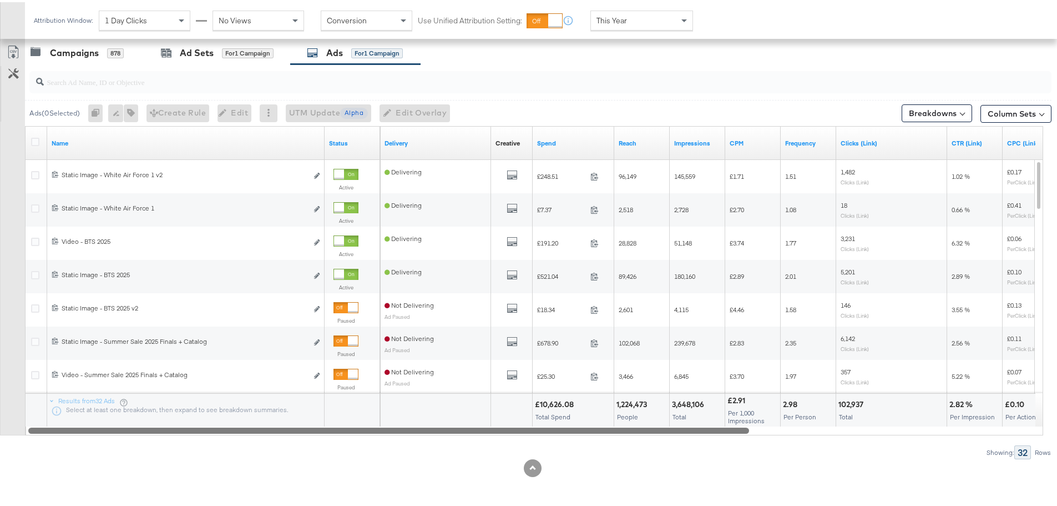
drag, startPoint x: 673, startPoint y: 431, endPoint x: 189, endPoint y: 450, distance: 483.8
click at [189, 450] on div "Ads ( 0 Selected) 0 Rename 0 ads Tags for 0 campaigns Create Rule Edit 0 ads Ed…" at bounding box center [526, 259] width 1052 height 395
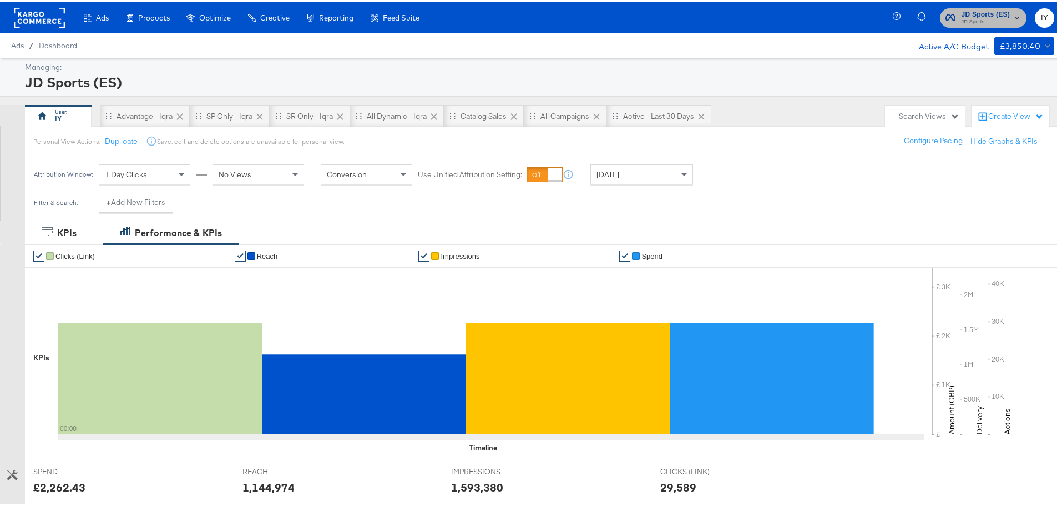
click at [979, 16] on span "JD Sports" at bounding box center [985, 20] width 49 height 9
